Goal: Information Seeking & Learning: Understand process/instructions

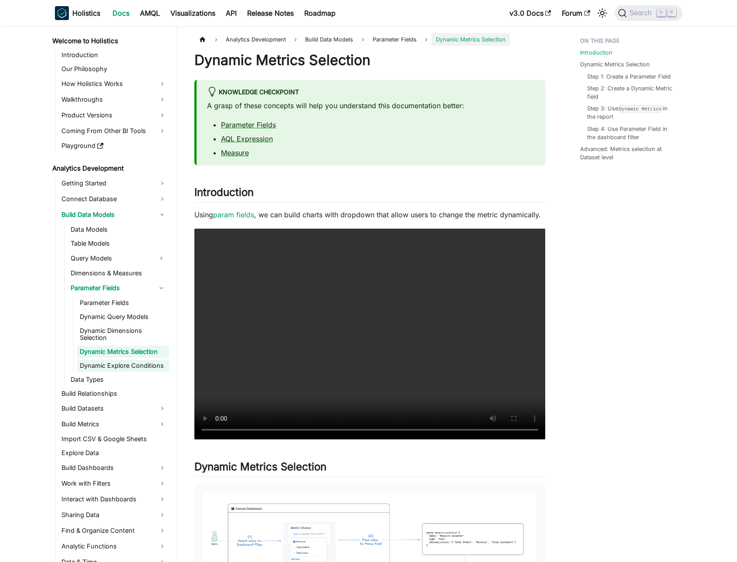
click at [113, 363] on link "Dynamic Explore Conditions" at bounding box center [123, 365] width 92 height 12
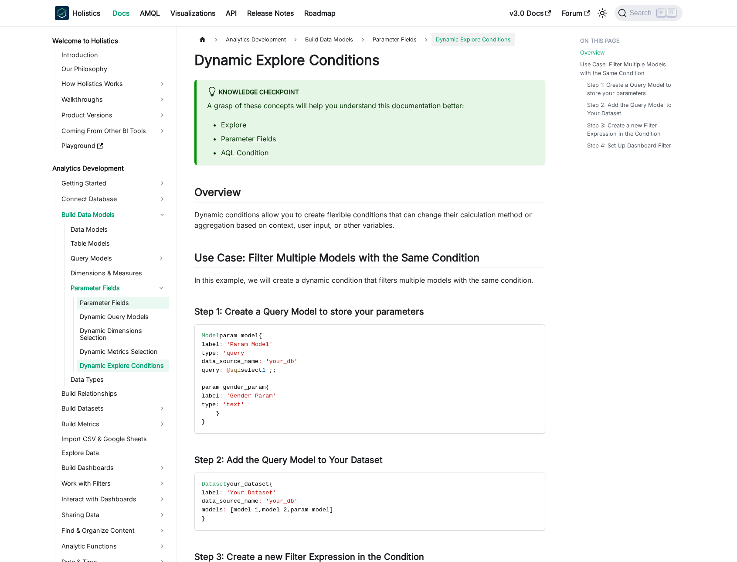
click at [111, 302] on link "Parameter Fields" at bounding box center [123, 302] width 92 height 12
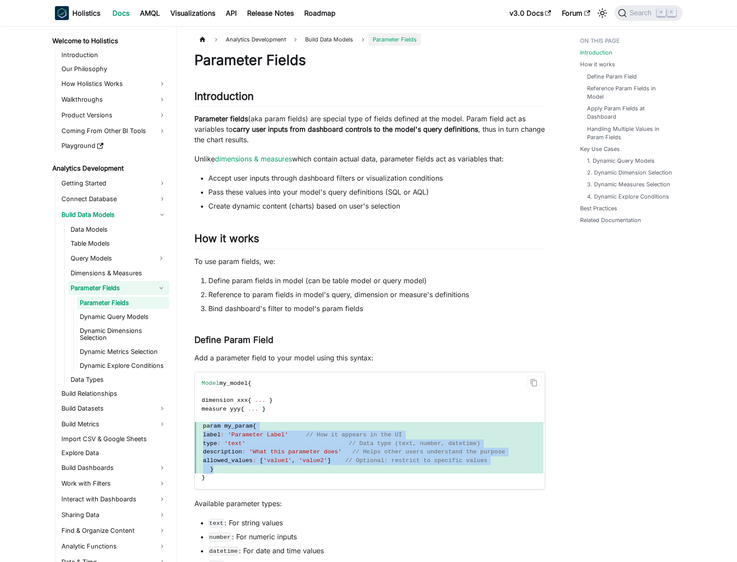
drag, startPoint x: 211, startPoint y: 426, endPoint x: 230, endPoint y: 466, distance: 44.3
click at [230, 466] on code "Model my_model { dimension xxx { ... } measure yyy { ... } param my_param { lab…" at bounding box center [369, 430] width 349 height 117
copy code "param my_param { label : 'Parameter Label' // How it appears in the UI type : '…"
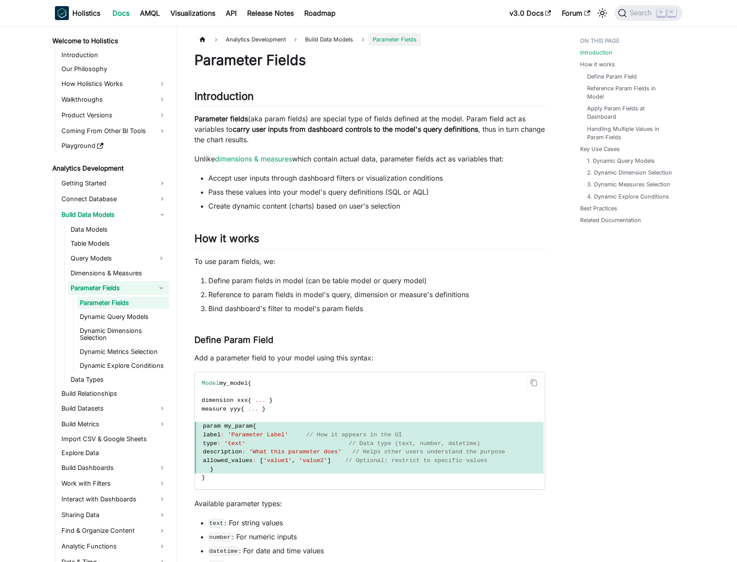
click at [255, 478] on code "Model my_model { dimension xxx { ... } measure yyy { ... } param my_param { lab…" at bounding box center [369, 430] width 349 height 117
click at [226, 471] on span "}" at bounding box center [369, 469] width 349 height 9
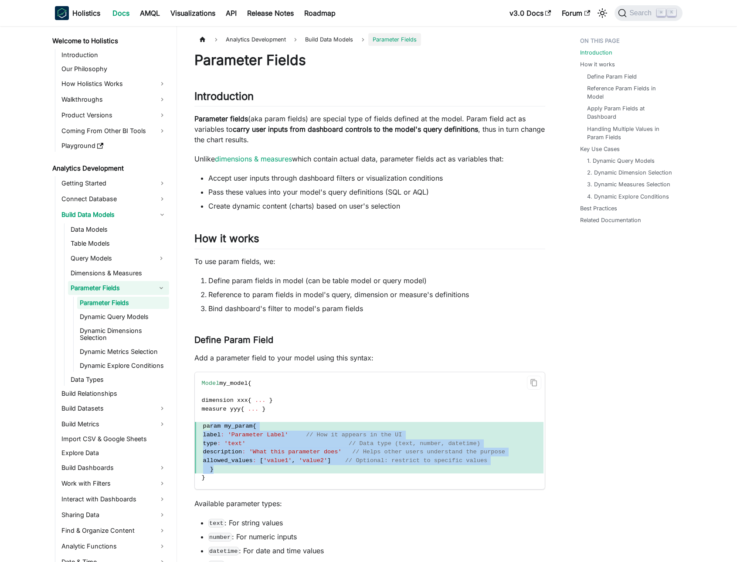
drag, startPoint x: 222, startPoint y: 467, endPoint x: 211, endPoint y: 424, distance: 45.2
click at [211, 424] on code "Model my_model { dimension xxx { ... } measure yyy { ... } param my_param { lab…" at bounding box center [369, 430] width 349 height 117
copy code "param my_param { label : 'Parameter Label' // How it appears in the UI type : '…"
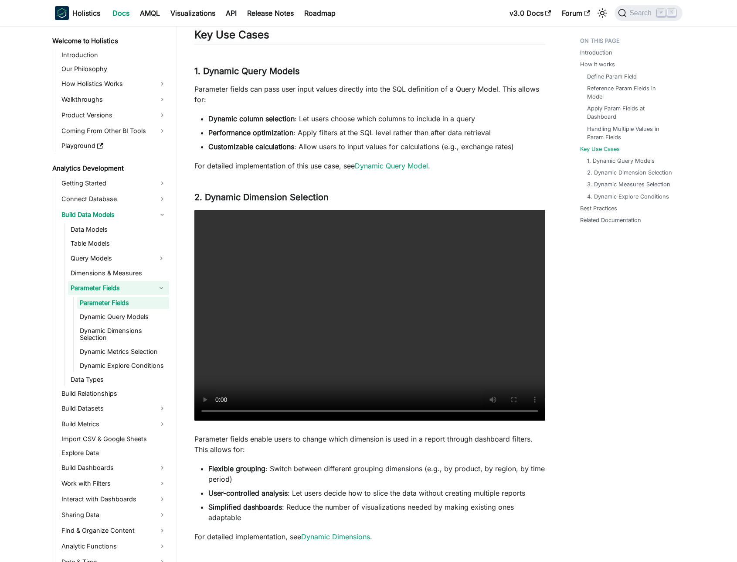
scroll to position [1572, 0]
click at [347, 540] on link "Dynamic Dimensions" at bounding box center [335, 535] width 69 height 9
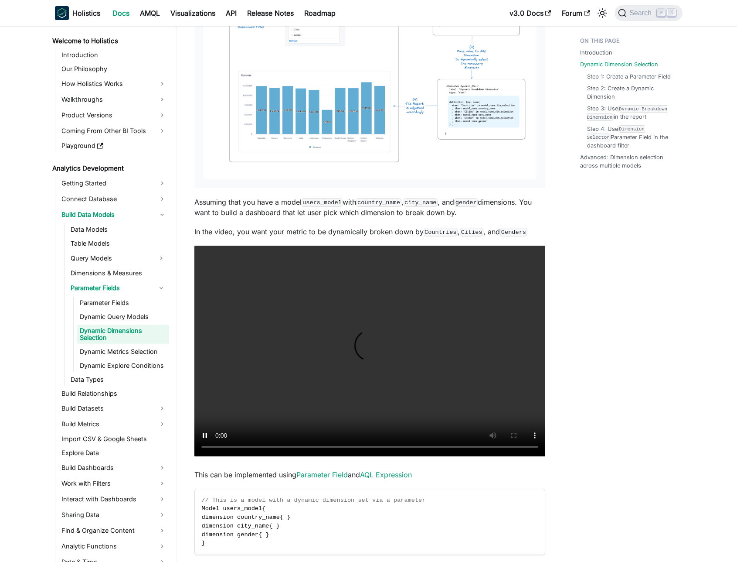
scroll to position [534, 0]
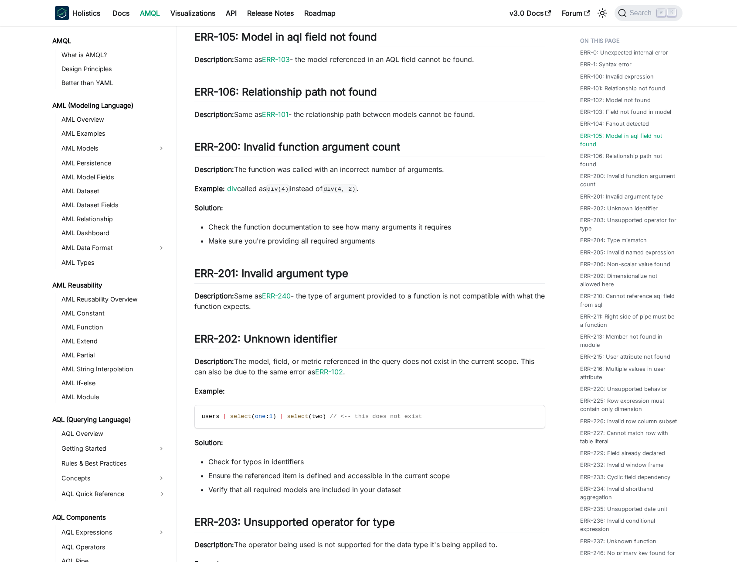
scroll to position [193, 0]
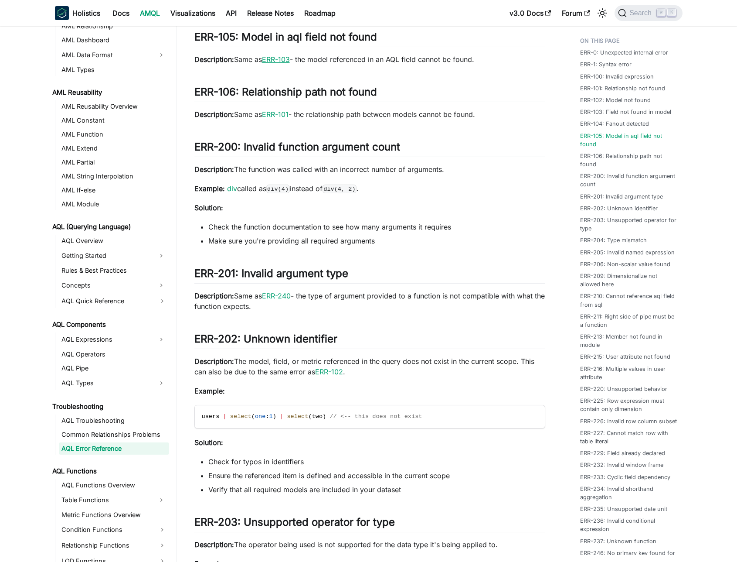
click at [290, 61] on link "ERR-103" at bounding box center [276, 59] width 28 height 9
